Goal: Transaction & Acquisition: Purchase product/service

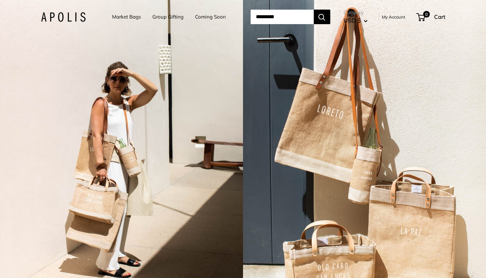
click at [120, 17] on link "Market Bags" at bounding box center [126, 16] width 29 height 9
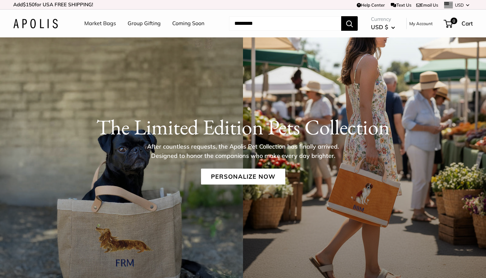
click at [102, 23] on link "Market Bags" at bounding box center [100, 24] width 32 height 10
click at [262, 175] on link "Personalize Now" at bounding box center [243, 176] width 84 height 16
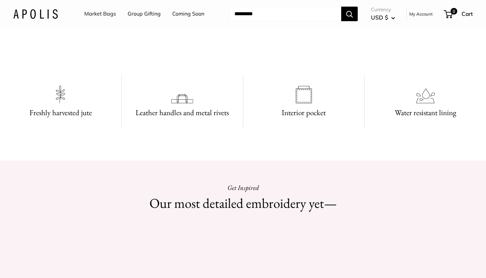
scroll to position [388, 0]
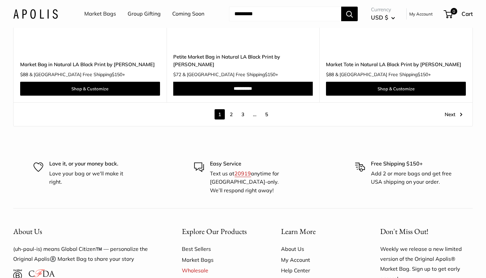
scroll to position [3819, 0]
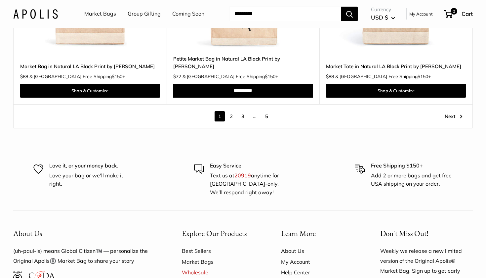
click at [232, 111] on link "2" at bounding box center [231, 116] width 10 height 10
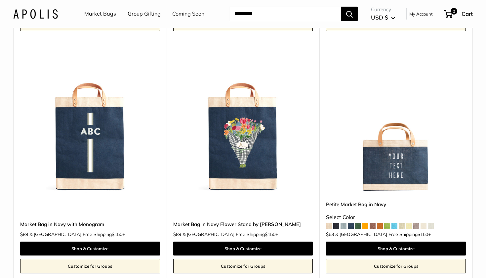
scroll to position [310, 0]
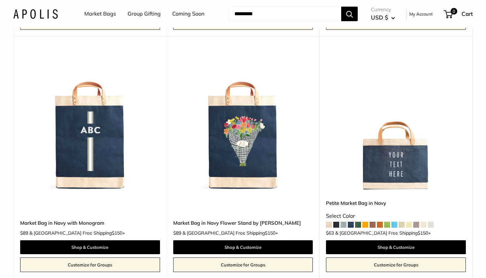
click at [0, 0] on img at bounding box center [0, 0] width 0 height 0
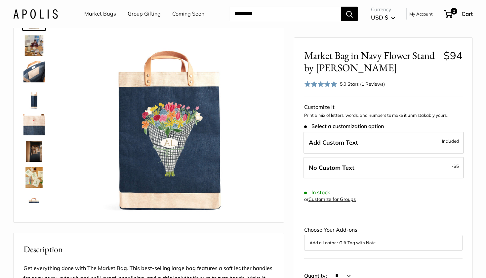
scroll to position [52, 0]
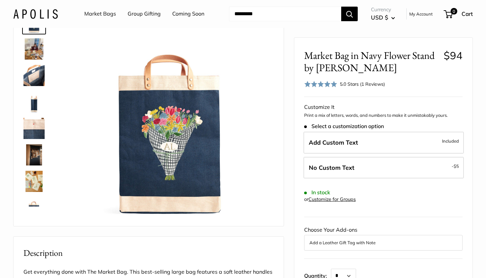
click at [324, 16] on input "Search..." at bounding box center [285, 14] width 112 height 15
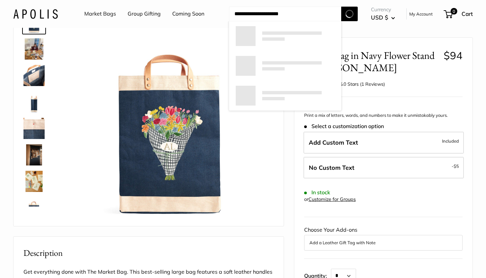
type input "**********"
click at [350, 14] on button "Search" at bounding box center [349, 14] width 17 height 15
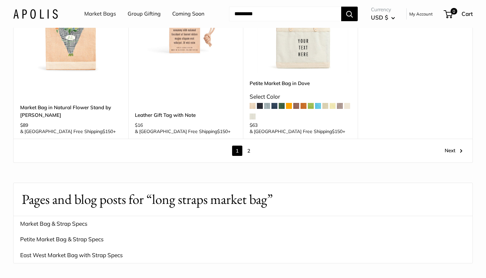
scroll to position [820, 0]
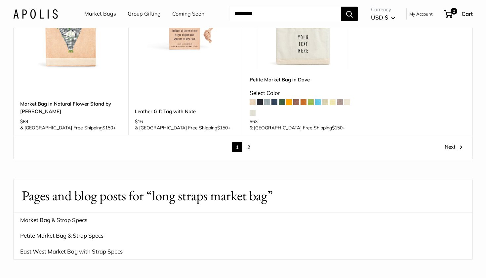
click at [247, 142] on link "2" at bounding box center [249, 147] width 10 height 10
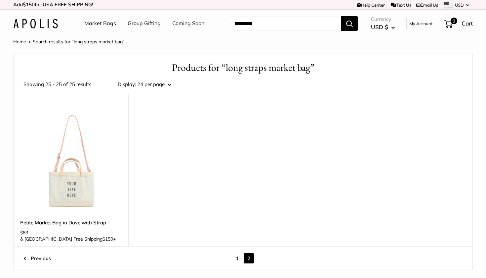
click at [100, 24] on link "Market Bags" at bounding box center [100, 24] width 32 height 10
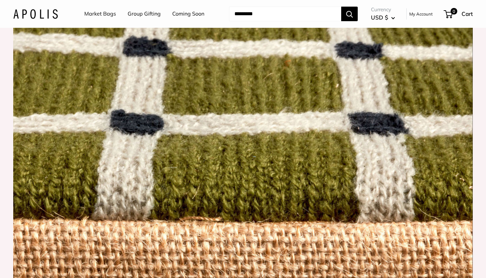
scroll to position [551, 0]
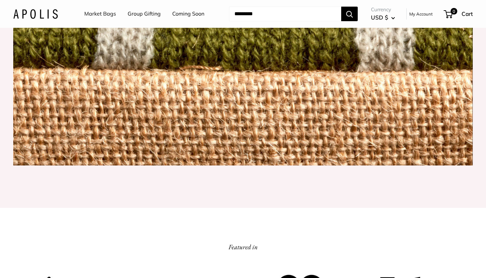
scroll to position [707, 0]
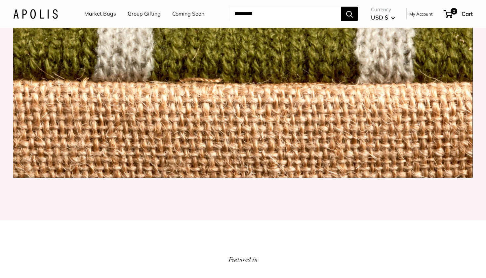
click at [205, 157] on img at bounding box center [243, 26] width 460 height 304
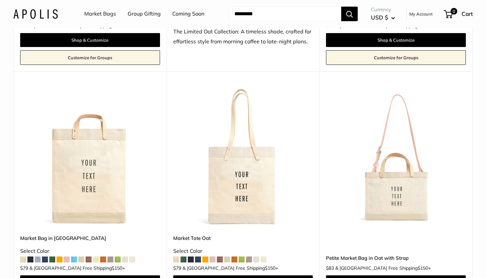
scroll to position [1917, 0]
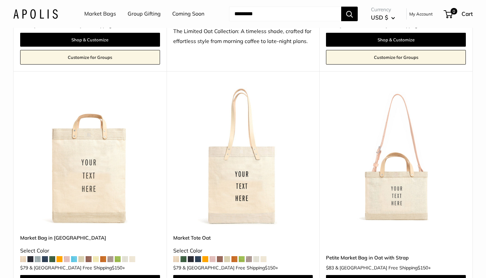
click at [247, 256] on span at bounding box center [249, 259] width 6 height 6
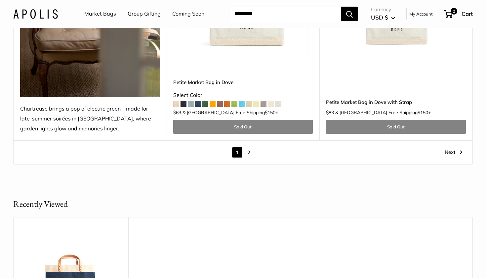
scroll to position [3733, 0]
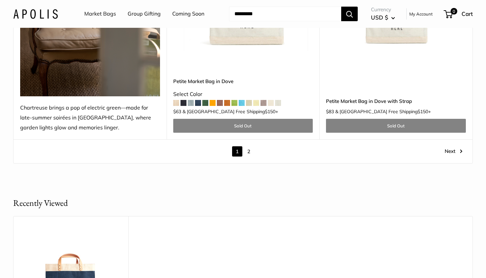
click at [250, 146] on link "2" at bounding box center [249, 151] width 10 height 10
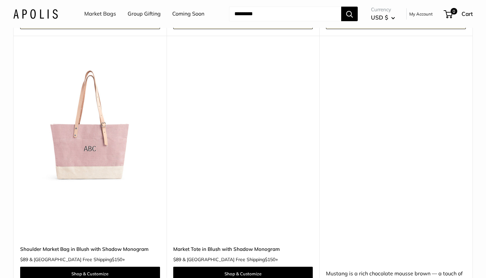
scroll to position [800, 0]
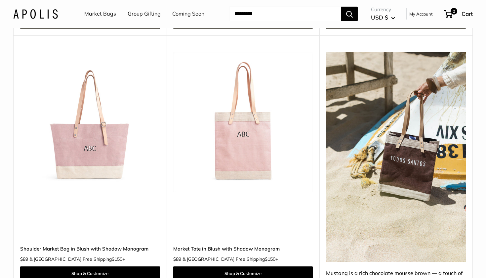
click at [0, 0] on img at bounding box center [0, 0] width 0 height 0
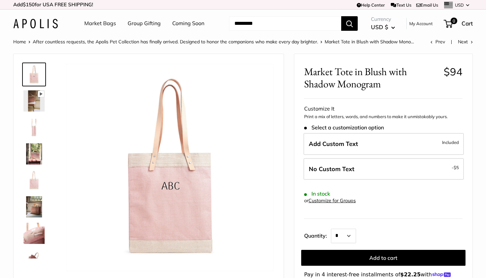
click at [279, 22] on input "Search..." at bounding box center [285, 23] width 112 height 15
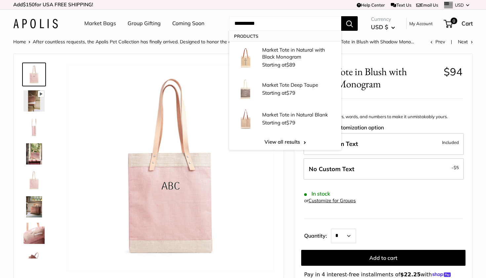
type input "**********"
click at [350, 23] on button "Search" at bounding box center [349, 23] width 17 height 15
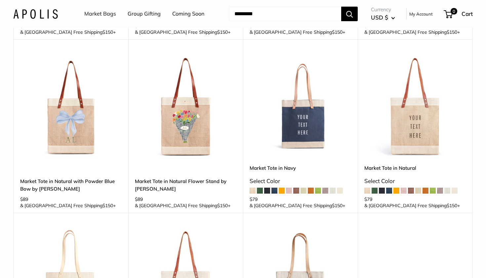
scroll to position [221, 0]
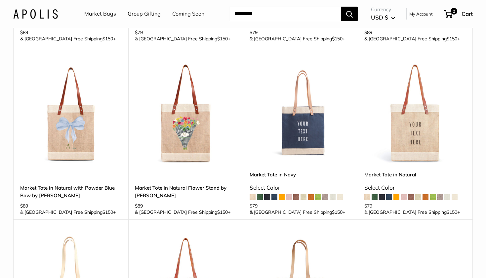
click at [0, 0] on img at bounding box center [0, 0] width 0 height 0
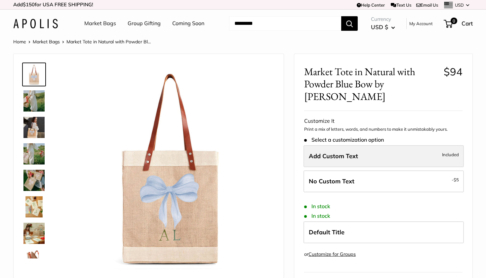
click at [366, 156] on label "Add Custom Text Included" at bounding box center [384, 156] width 160 height 22
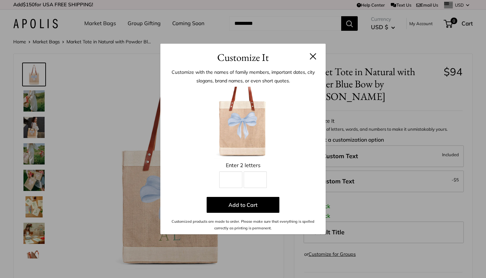
click at [313, 55] on button at bounding box center [313, 56] width 7 height 7
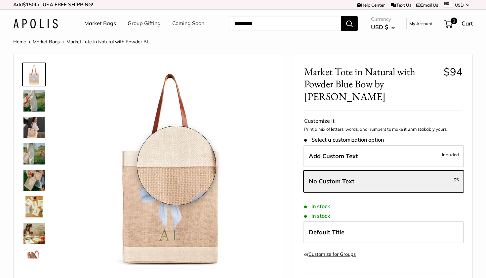
scroll to position [2, 0]
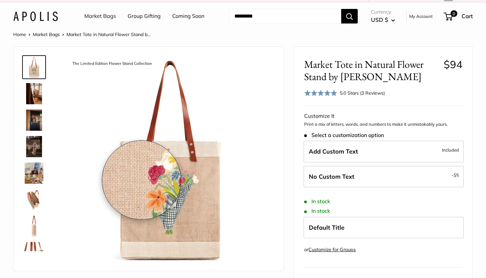
scroll to position [8, 0]
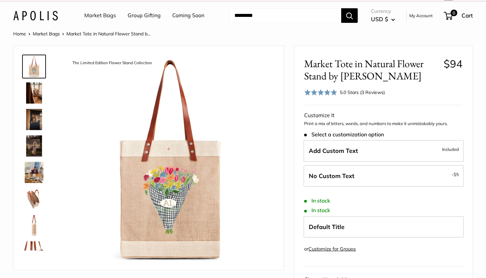
click at [108, 15] on link "Market Bags" at bounding box center [100, 16] width 32 height 10
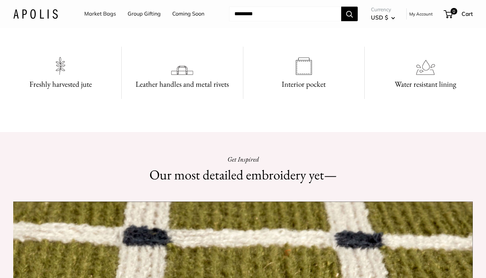
scroll to position [371, 0]
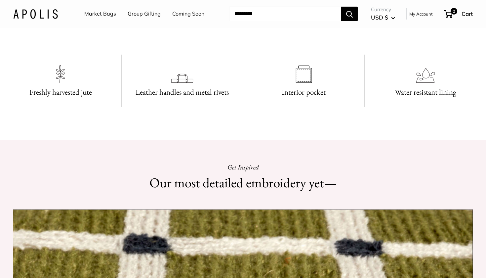
click at [242, 41] on video at bounding box center [243, 16] width 99 height 50
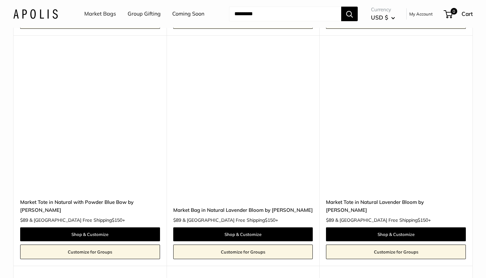
scroll to position [3215, 0]
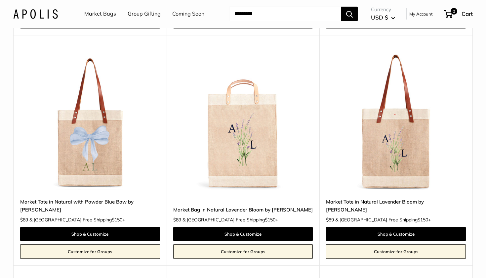
click at [0, 0] on img at bounding box center [0, 0] width 0 height 0
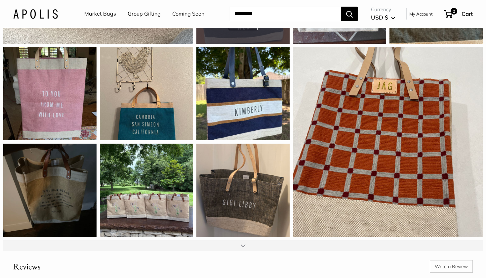
scroll to position [761, 0]
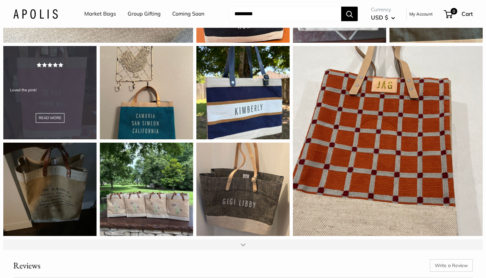
click at [76, 117] on div "Loved the pink! READ MORE" at bounding box center [49, 92] width 93 height 93
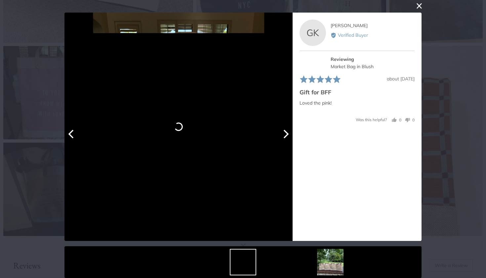
scroll to position [15, 0]
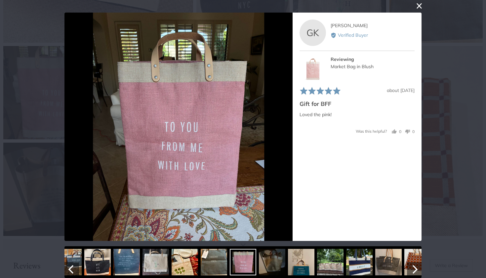
click at [128, 255] on img at bounding box center [126, 262] width 26 height 26
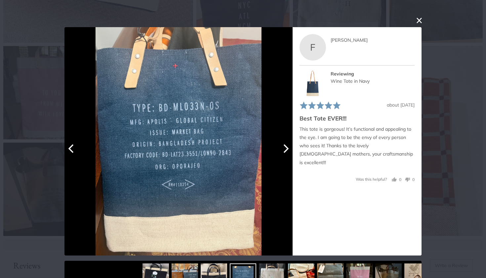
scroll to position [0, 0]
click at [418, 21] on button "close this modal window" at bounding box center [419, 21] width 8 height 8
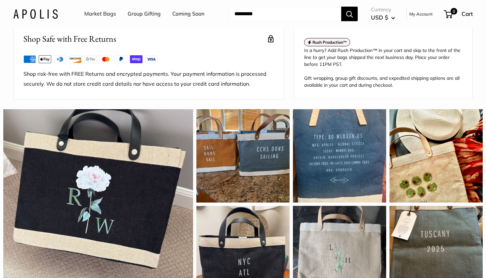
scroll to position [504, 0]
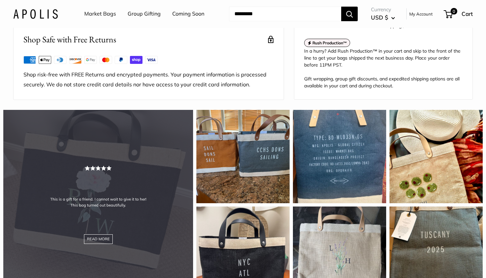
click at [99, 202] on div "This is a gift for a friend. I cannot wait to give it to her! This bag turned o…" at bounding box center [98, 205] width 190 height 190
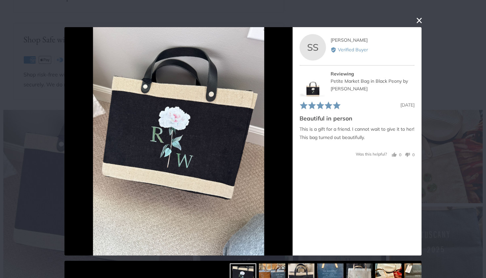
click at [418, 20] on button "close this modal window" at bounding box center [419, 21] width 8 height 8
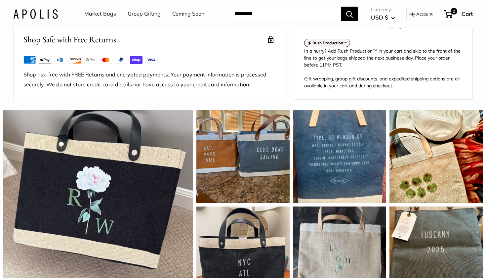
click at [247, 15] on input "Search..." at bounding box center [285, 14] width 112 height 15
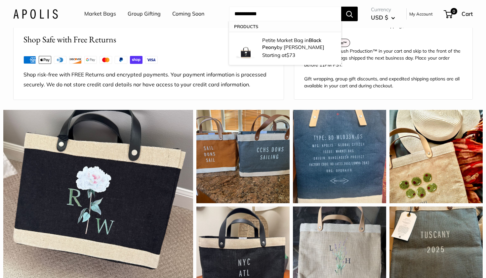
type input "**********"
click at [350, 14] on button "Search" at bounding box center [349, 14] width 17 height 15
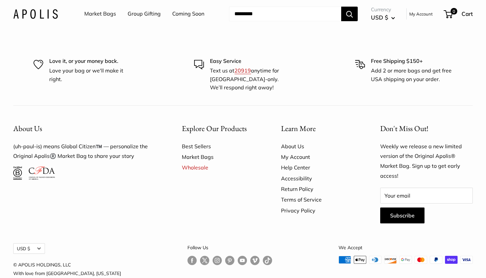
scroll to position [228, 0]
click at [200, 141] on link "Best Sellers" at bounding box center [220, 146] width 76 height 11
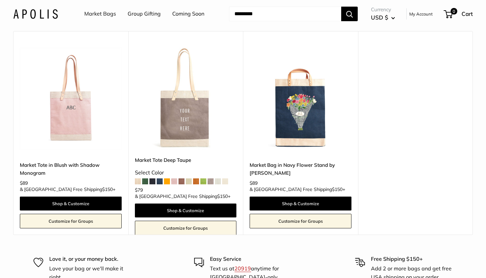
scroll to position [834, 0]
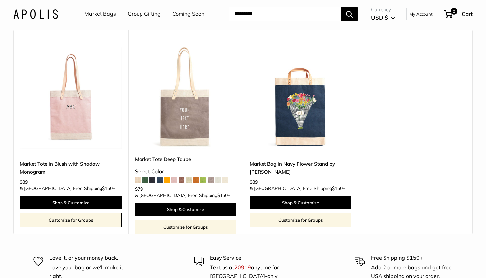
click at [0, 0] on img at bounding box center [0, 0] width 0 height 0
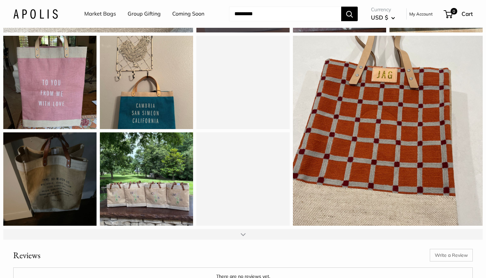
scroll to position [797, 0]
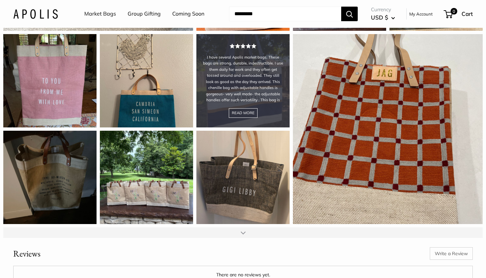
click at [269, 118] on div "I have several Apolis market bags. These bags are strong, durable, indestructib…" at bounding box center [242, 80] width 93 height 93
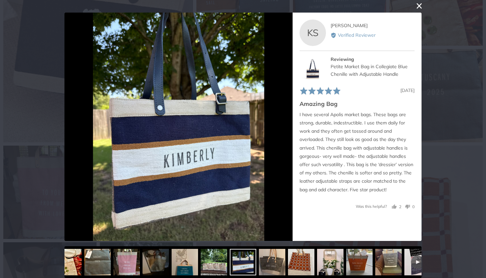
scroll to position [684, 0]
click at [358, 73] on link "Petite Market Bag in Collegiate Blue Chenille with Adjustable Handle" at bounding box center [369, 70] width 77 height 13
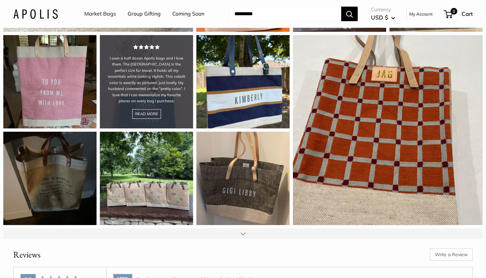
scroll to position [784, 0]
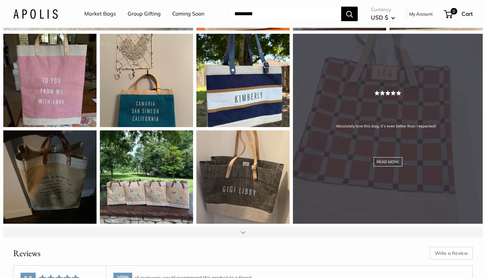
click at [358, 159] on div "Absolutely love this bag, it’s even better than I expected!! READ MORE" at bounding box center [388, 129] width 190 height 190
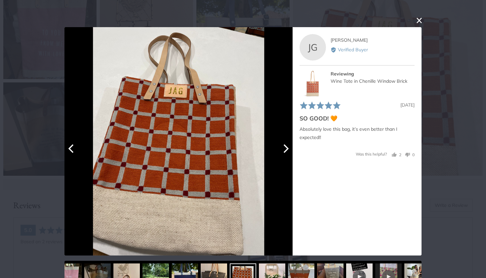
scroll to position [0, 0]
click at [415, 21] on button "close this modal window" at bounding box center [419, 21] width 8 height 8
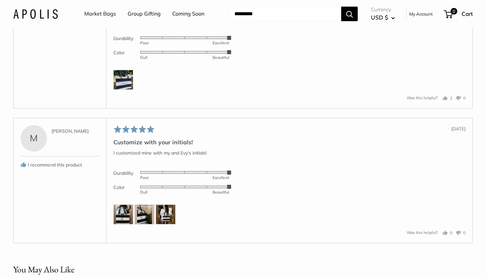
scroll to position [1157, 0]
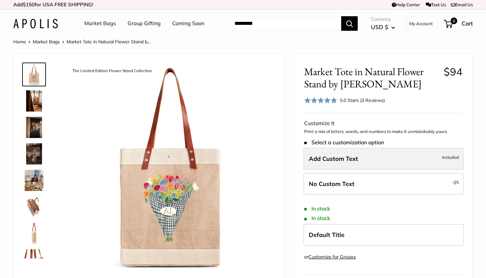
click at [331, 159] on span "Add Custom Text" at bounding box center [333, 159] width 49 height 8
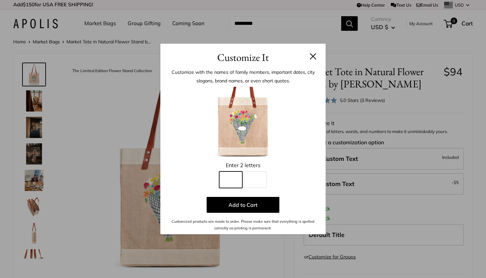
click at [238, 177] on input "Line 1" at bounding box center [230, 179] width 23 height 17
type input "*"
click at [256, 176] on input "Line 2" at bounding box center [255, 179] width 23 height 17
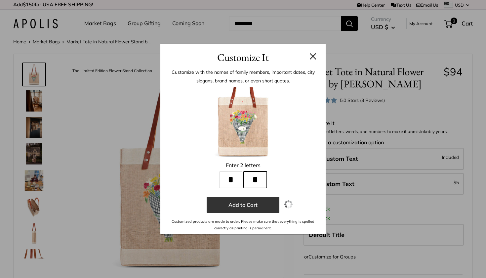
type input "*"
click at [252, 205] on button "Add to Cart" at bounding box center [243, 205] width 73 height 16
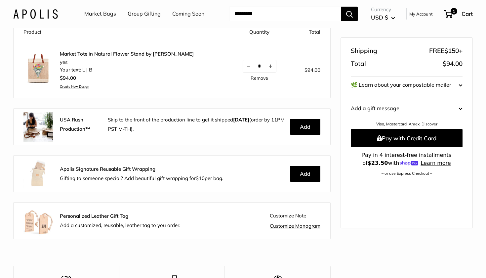
scroll to position [76, 0]
click at [305, 124] on button "Add" at bounding box center [305, 127] width 30 height 16
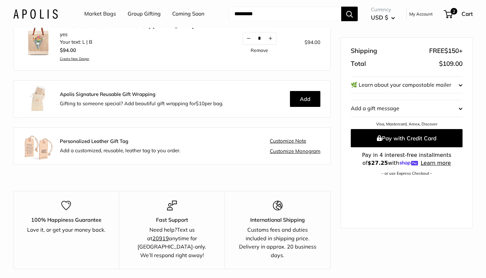
scroll to position [153, 0]
click at [287, 151] on link "Customize Monogram" at bounding box center [295, 151] width 51 height 6
click at [311, 95] on button "Add" at bounding box center [305, 99] width 30 height 16
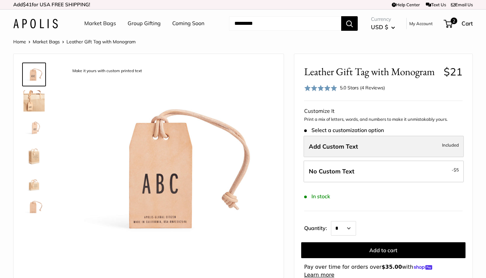
click at [334, 148] on span "Add Custom Text" at bounding box center [333, 147] width 49 height 8
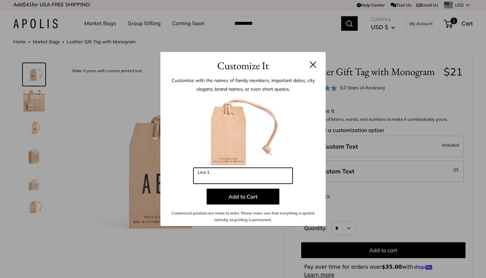
click at [261, 180] on input "Line 1" at bounding box center [243, 176] width 99 height 16
type input "***"
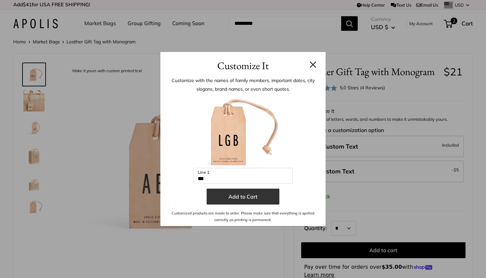
click at [258, 194] on button "Add to Cart" at bounding box center [243, 197] width 73 height 16
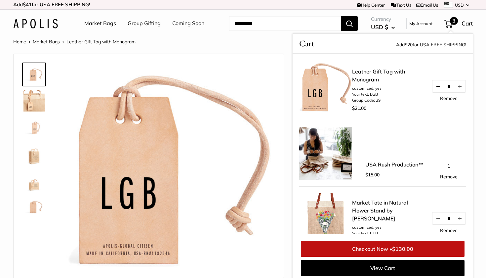
click at [437, 84] on button "Decrease quantity by 1" at bounding box center [438, 86] width 11 height 12
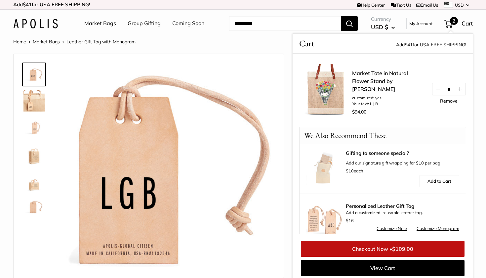
scroll to position [79, 0]
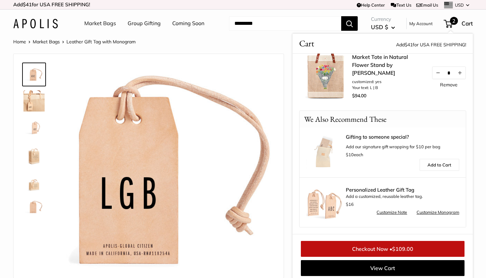
click at [320, 203] on img at bounding box center [324, 202] width 36 height 36
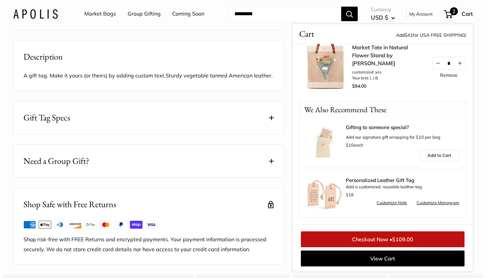
scroll to position [251, 0]
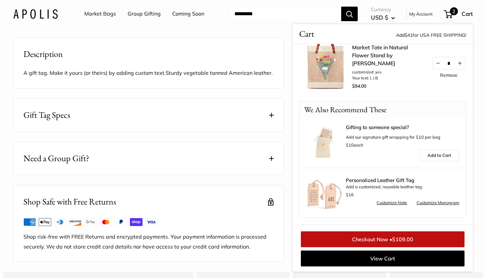
click at [216, 131] on button "Gift Tag Specs" at bounding box center [149, 115] width 270 height 33
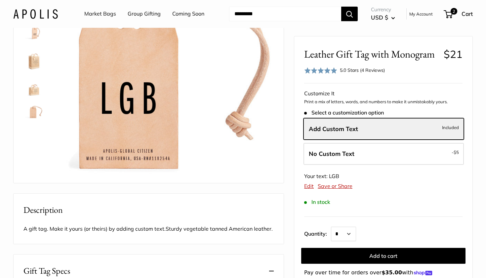
scroll to position [96, 0]
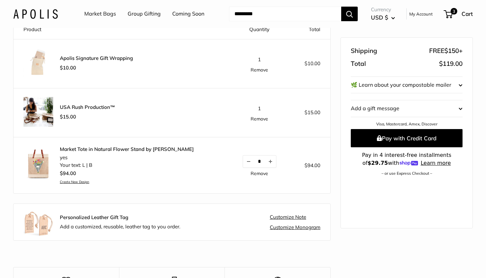
scroll to position [76, 0]
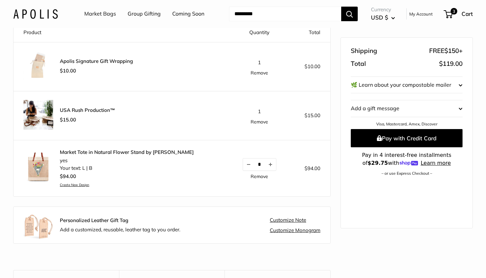
click at [352, 184] on shop-pay-wallet-button at bounding box center [351, 181] width 1 height 7
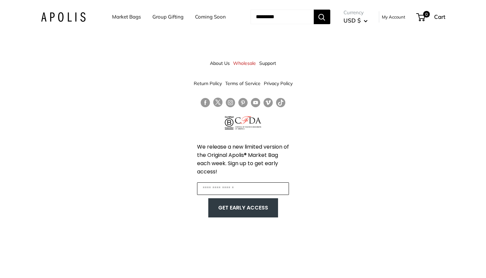
click at [248, 190] on input "Enter your email" at bounding box center [243, 188] width 92 height 13
type input "**********"
click at [249, 210] on button "GET EARLY ACCESS" at bounding box center [243, 207] width 57 height 13
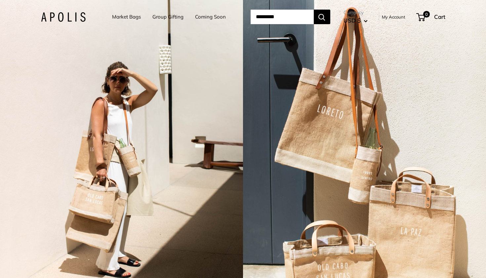
click at [122, 16] on link "Market Bags" at bounding box center [126, 16] width 29 height 9
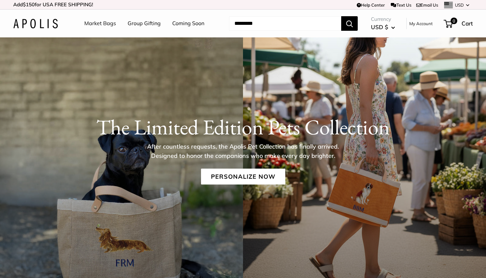
click at [301, 22] on input "Search..." at bounding box center [285, 23] width 112 height 15
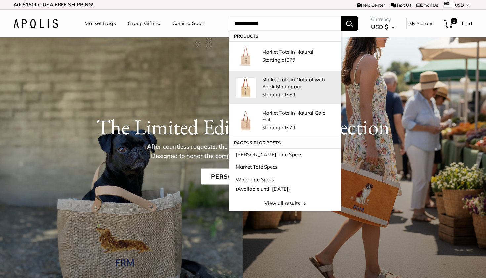
type input "**********"
